Goal: Information Seeking & Learning: Find specific page/section

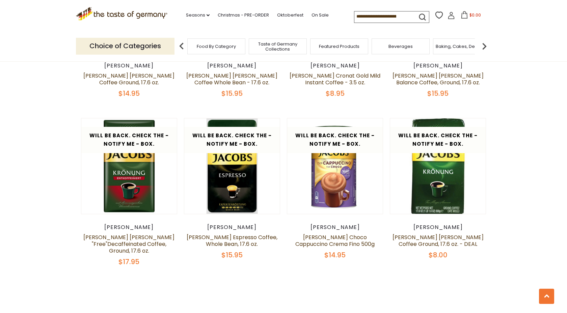
scroll to position [324, 0]
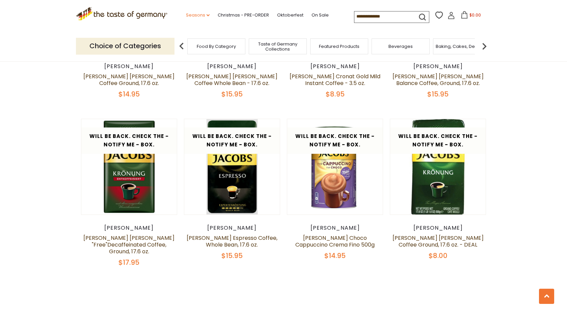
click at [199, 16] on link "Seasons dropdown_arrow" at bounding box center [198, 14] width 24 height 7
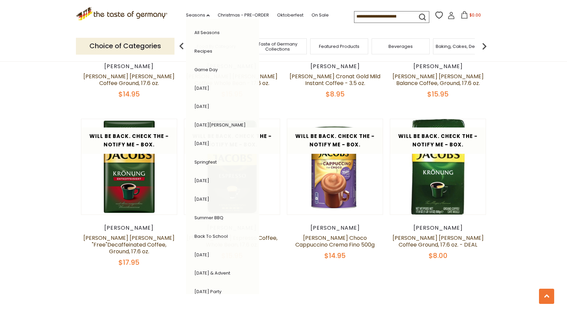
click at [483, 48] on img at bounding box center [485, 46] width 14 height 14
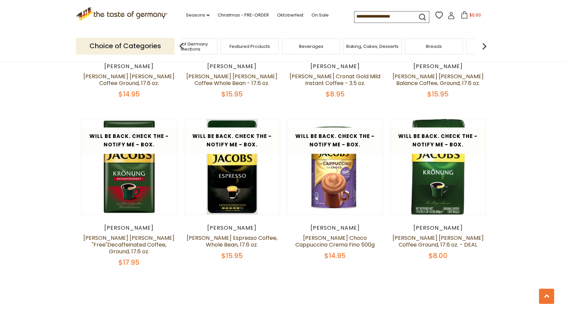
click at [484, 48] on img at bounding box center [485, 46] width 14 height 14
click at [464, 49] on span "Cereal" at bounding box center [467, 46] width 15 height 5
click at [464, 48] on div "Cereal" at bounding box center [473, 46] width 58 height 16
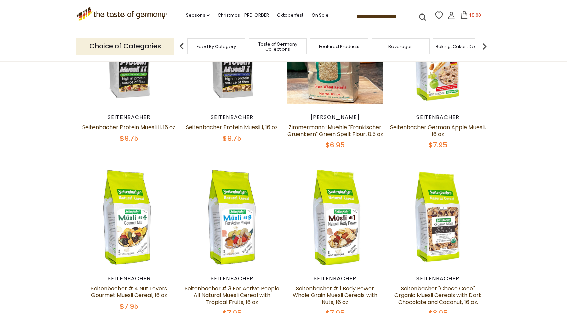
scroll to position [284, 0]
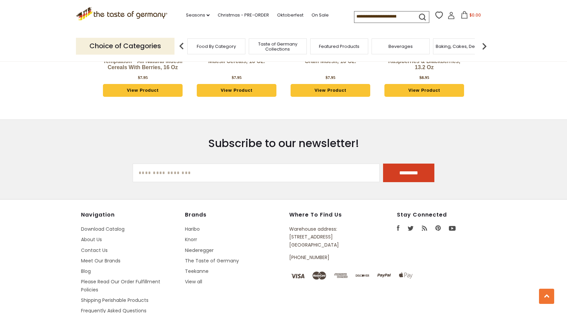
scroll to position [1229, 0]
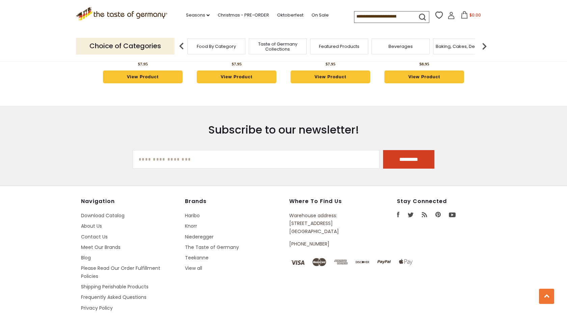
click at [486, 46] on img at bounding box center [485, 46] width 14 height 14
click at [306, 52] on div "Beverages" at bounding box center [316, 46] width 58 height 16
click at [485, 48] on img at bounding box center [485, 46] width 14 height 14
click at [484, 46] on img at bounding box center [485, 46] width 14 height 14
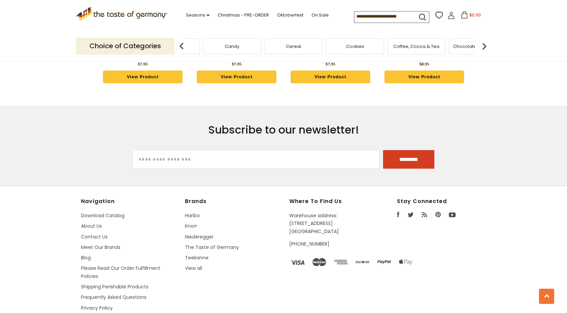
click at [415, 51] on div "Coffee, Cocoa & Tea" at bounding box center [417, 46] width 58 height 16
click at [415, 51] on div "Coffee, Cocoa & Tea" at bounding box center [422, 46] width 58 height 16
click at [419, 49] on div "Coffee, Cocoa & Tea" at bounding box center [422, 46] width 58 height 16
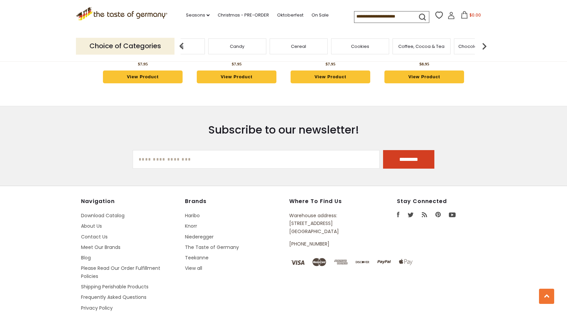
click at [425, 56] on div "Choice of Categories Food By Category Taste of Germany Collections Featured Pro…" at bounding box center [283, 46] width 415 height 30
click at [425, 46] on span "Coffee, Cocoa & Tea" at bounding box center [426, 46] width 46 height 5
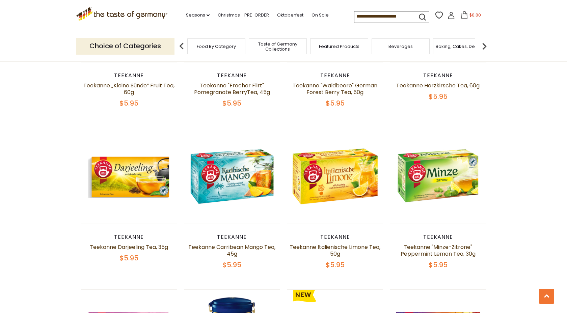
scroll to position [1148, 0]
